Goal: Navigation & Orientation: Go to known website

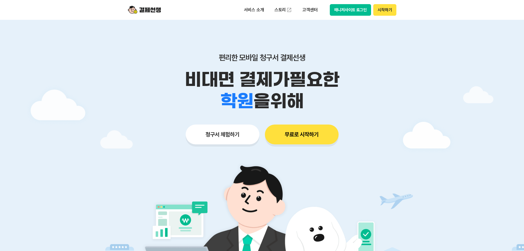
click at [357, 13] on button "매니저사이트 로그인" at bounding box center [351, 10] width 42 height 12
click at [363, 13] on button "매니저사이트 로그인" at bounding box center [351, 10] width 42 height 12
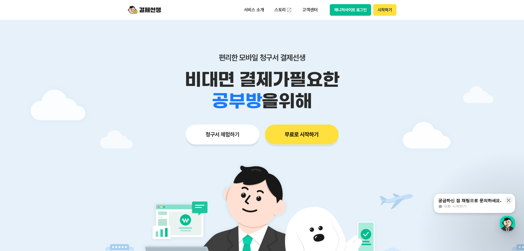
click at [362, 68] on div "편리한 모바일 청구서 결제선생 비대면 결제가 필요한 학원 공부방 호텔 쇼핑몰 병원 배달 보험사 항공사 골프장 을 위해" at bounding box center [262, 82] width 282 height 59
